Goal: Communication & Community: Answer question/provide support

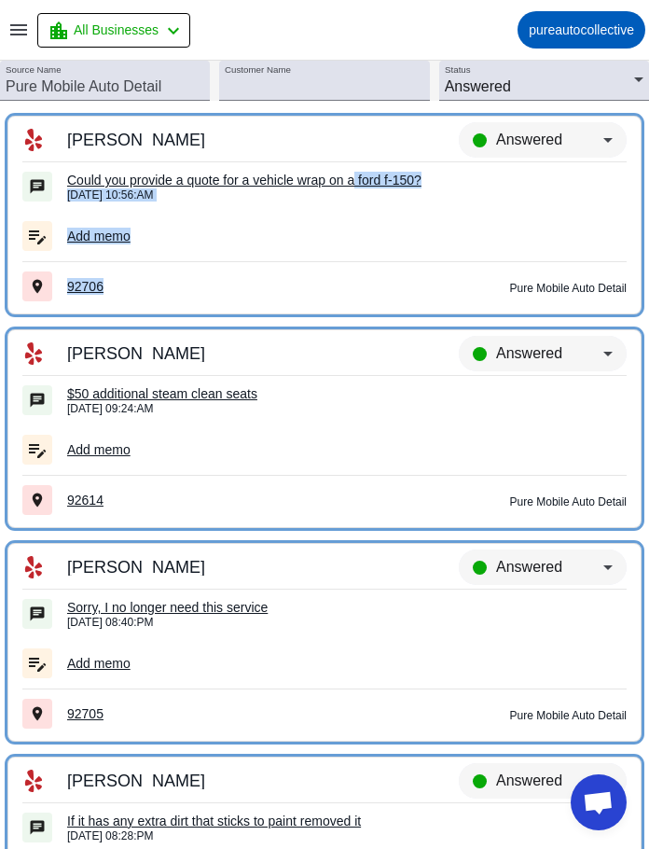
drag, startPoint x: 351, startPoint y: 132, endPoint x: 349, endPoint y: 176, distance: 43.9
click at [349, 176] on tr "Pure Mobile Auto Detail Andrew P. Could you provide a quote for a vehicle wrap …" at bounding box center [324, 215] width 634 height 199
click at [349, 176] on div "Could you provide a quote for a vehicle wrap on a ford f-150?" at bounding box center [346, 180] width 559 height 17
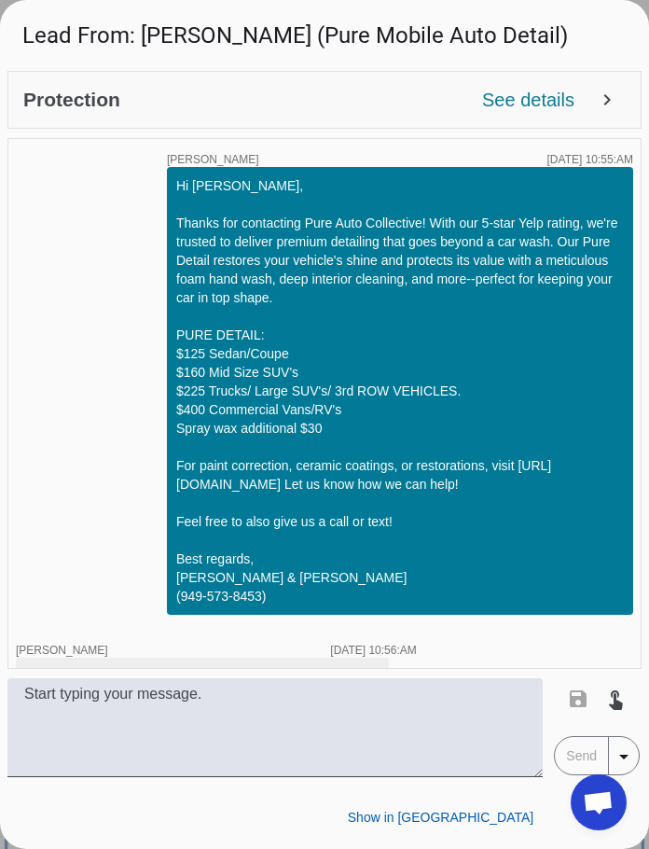
scroll to position [42, 0]
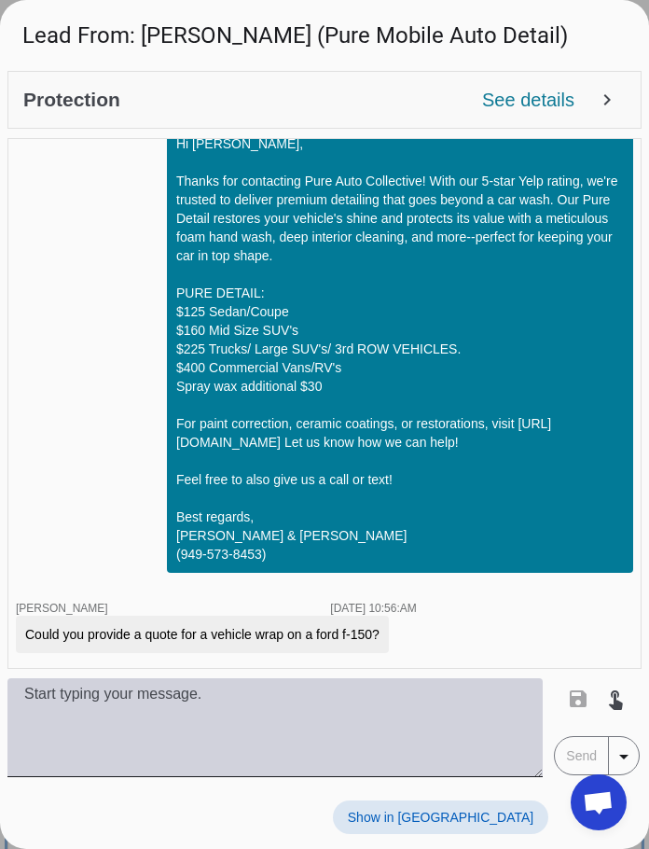
click at [312, 730] on textarea at bounding box center [274, 727] width 535 height 99
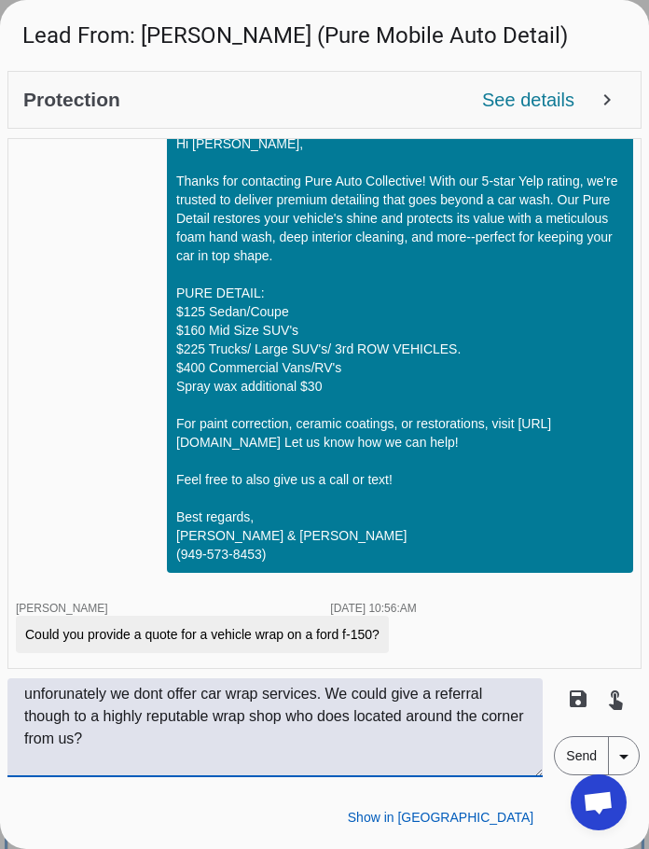
type textarea "unforunately we dont offer car wrap services. We could give a referral though t…"
click at [465, 759] on span "Send" at bounding box center [581, 755] width 53 height 37
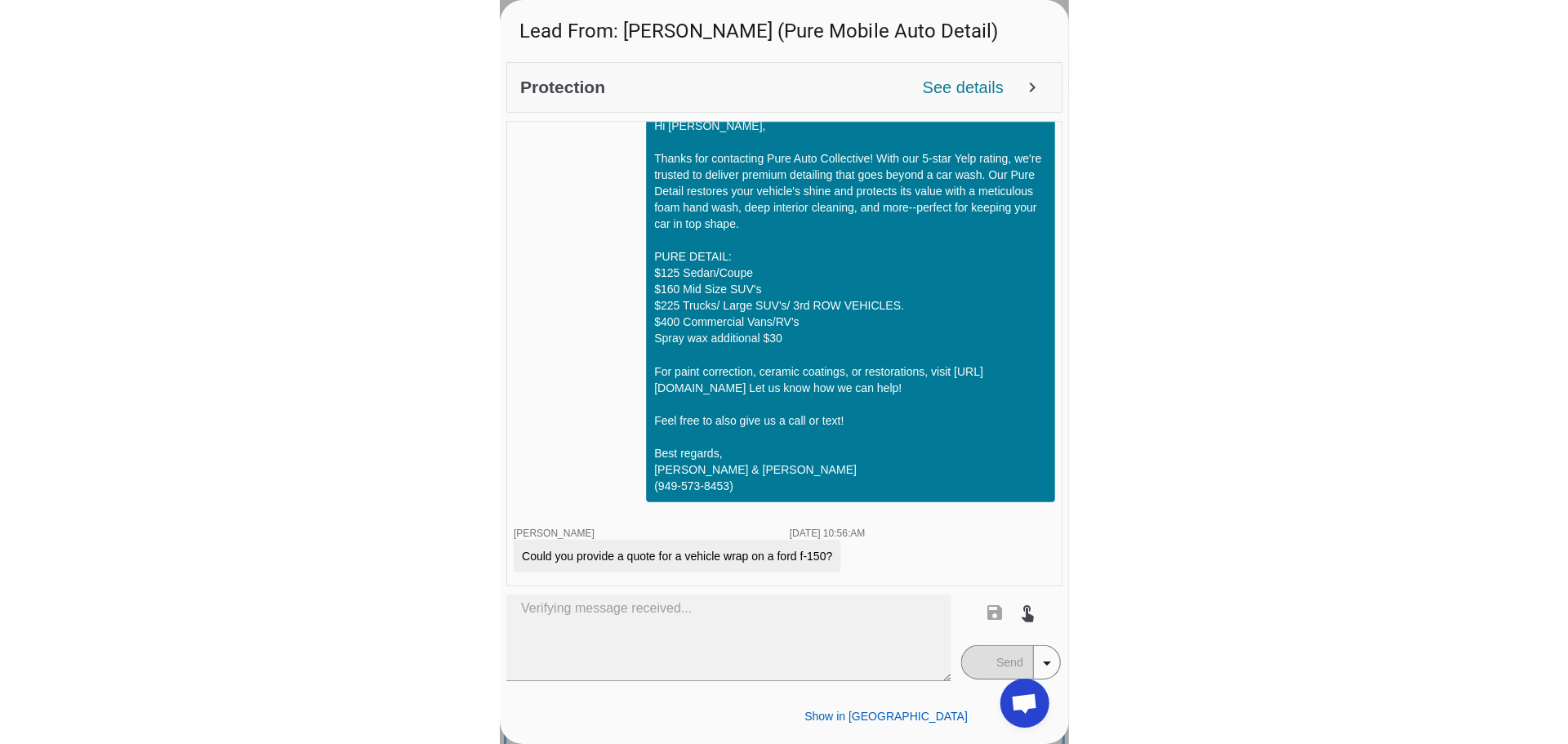
scroll to position [139, 0]
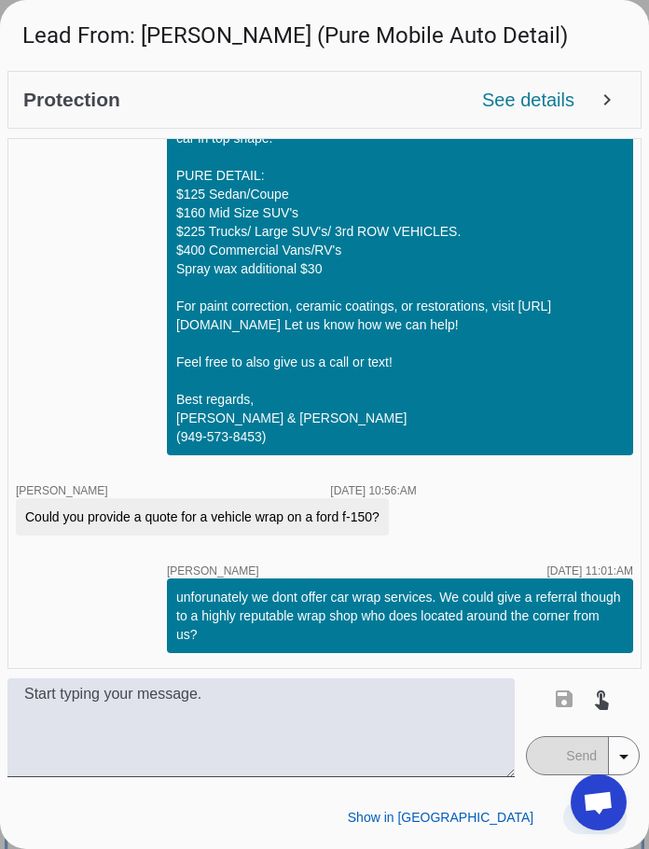
click at [465, 813] on span at bounding box center [594, 817] width 63 height 34
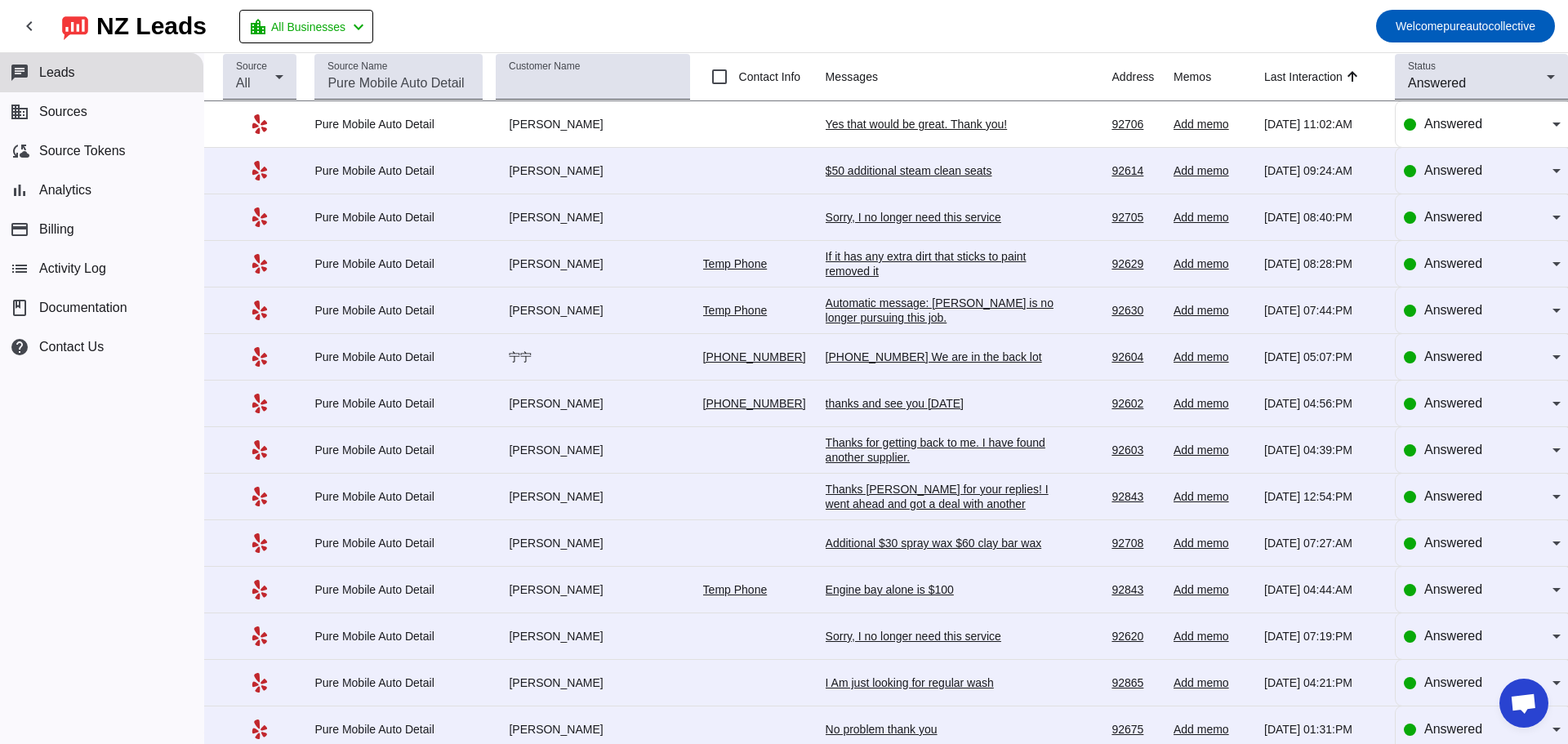
click at [407, 127] on div "Yes that would be great. Thank you!" at bounding box center [949, 124] width 245 height 15
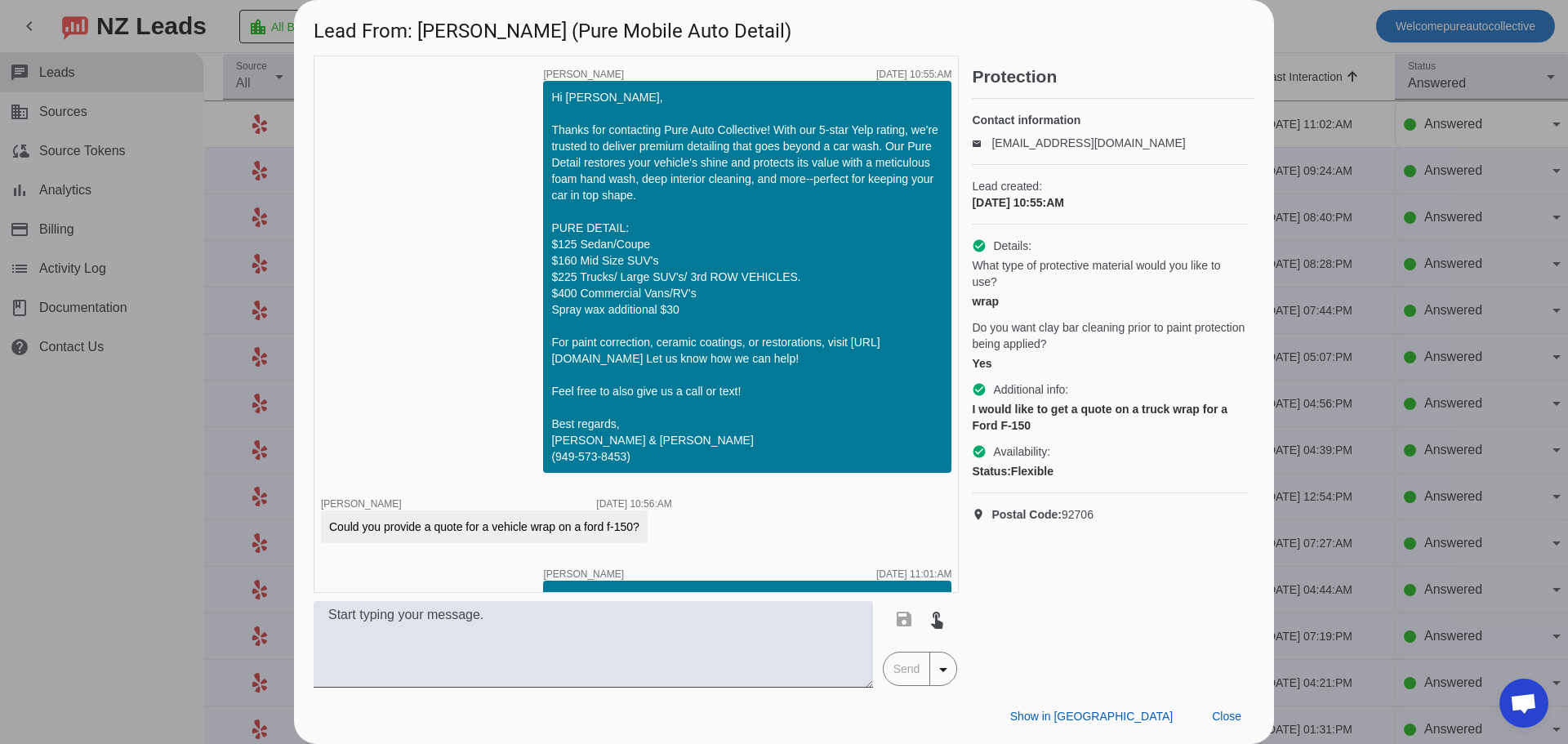
scroll to position [138, 0]
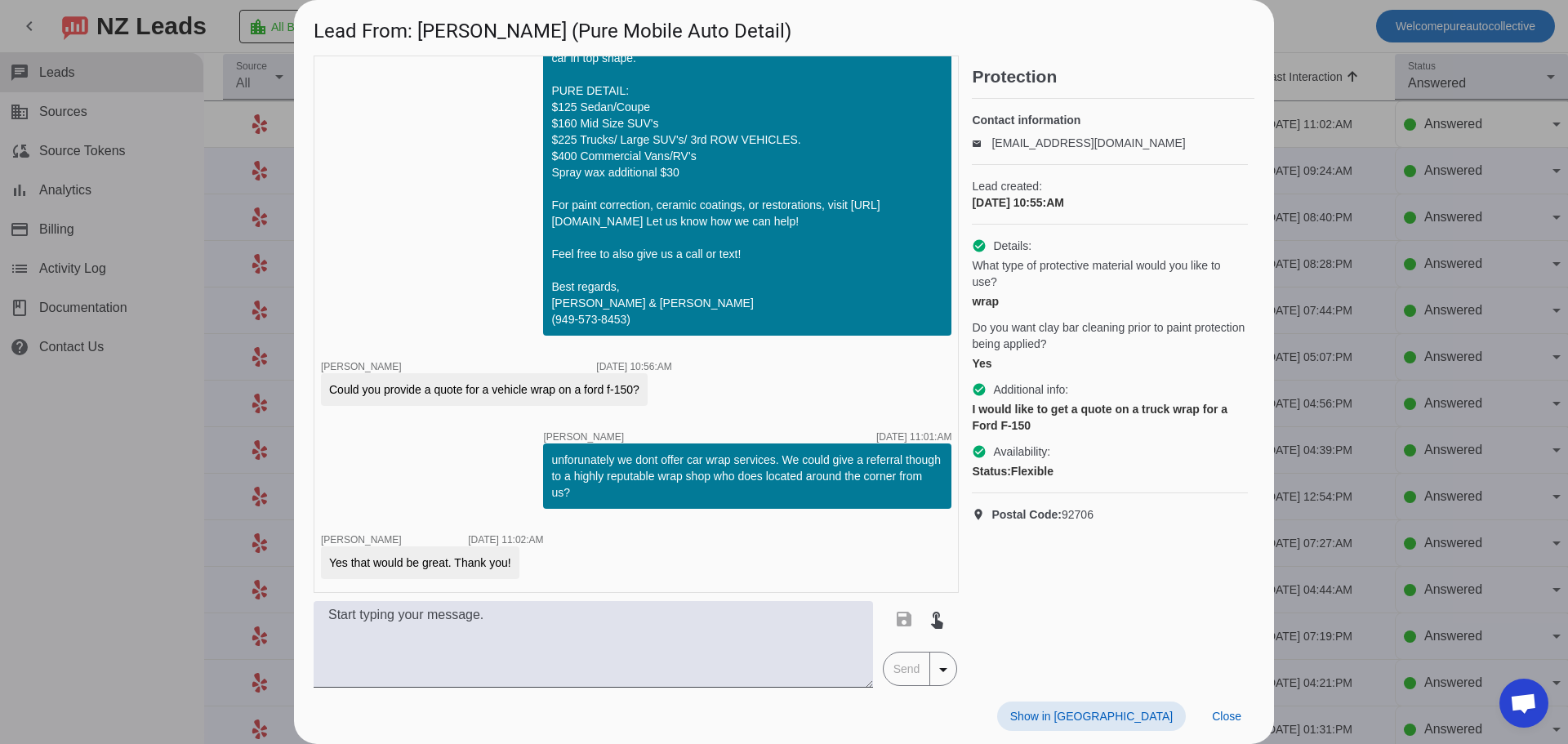
click at [390, 718] on div "Show in Yelp Close" at bounding box center [784, 716] width 980 height 56
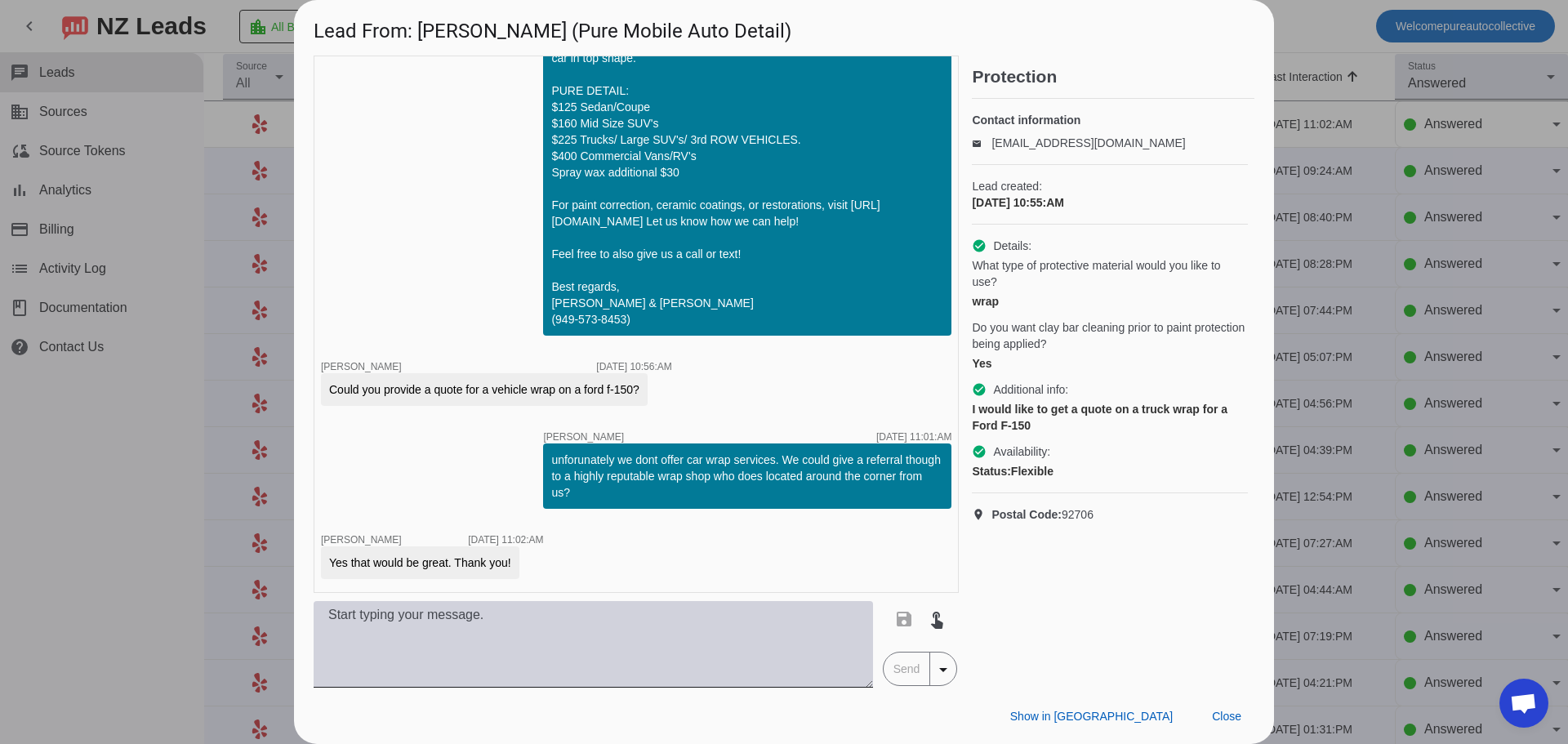
click at [407, 641] on textarea at bounding box center [593, 644] width 560 height 87
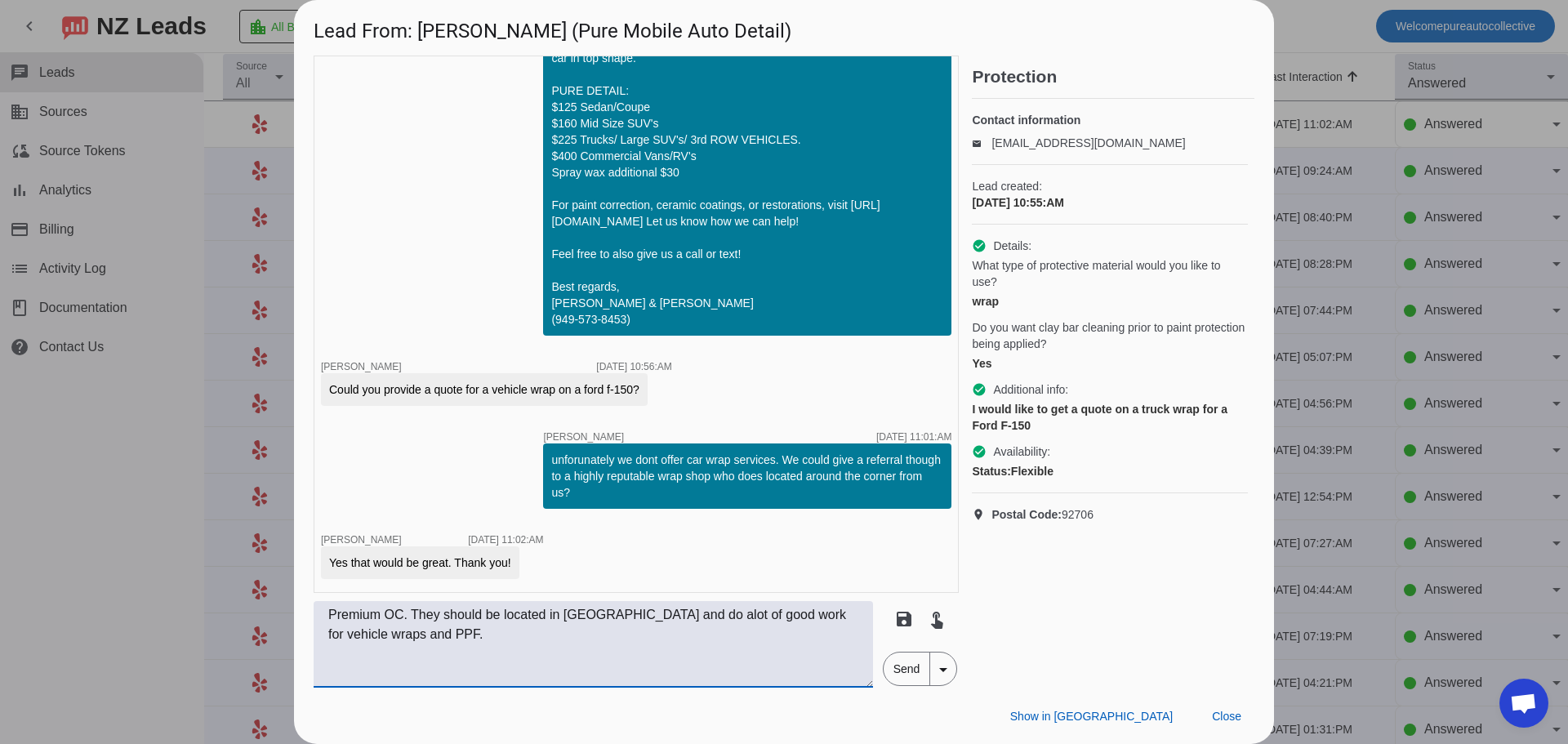
type textarea "Premium OC. They should be located in irvine and do alot of good work for vehic…"
click at [407, 675] on span "Send" at bounding box center [907, 669] width 46 height 32
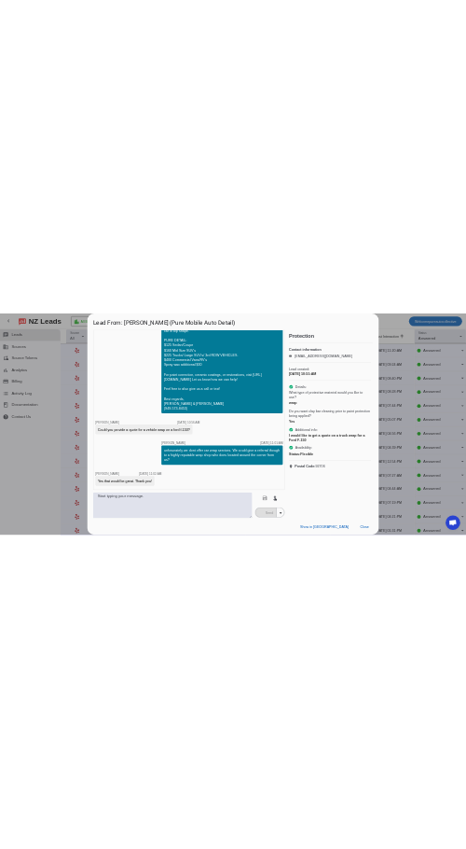
scroll to position [255, 0]
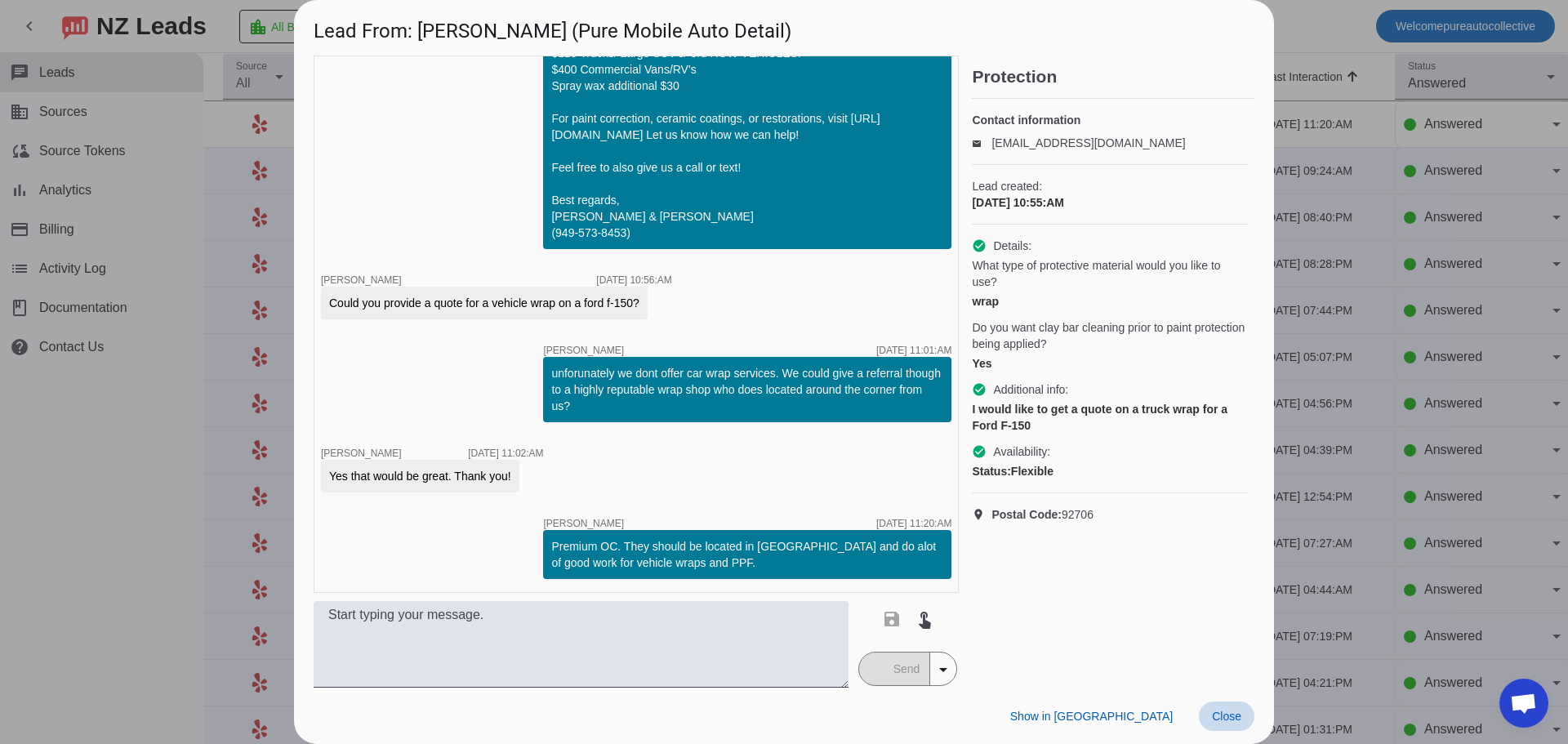
click at [407, 712] on span at bounding box center [1226, 717] width 55 height 30
